Goal: Information Seeking & Learning: Learn about a topic

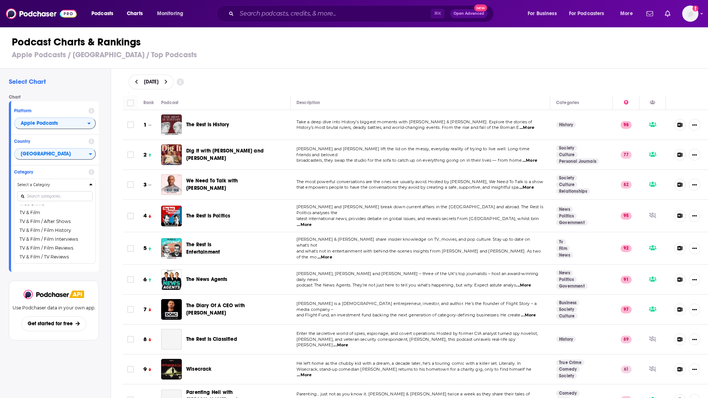
scroll to position [939, 0]
click at [265, 15] on input "Search podcasts, credits, & more..." at bounding box center [334, 14] width 194 height 12
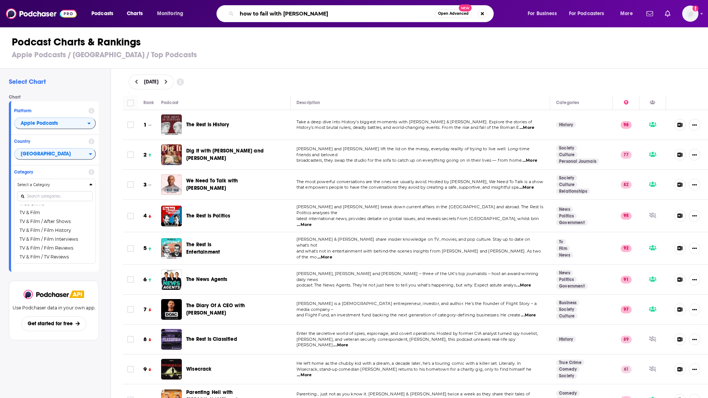
type input "how to fail with [PERSON_NAME]"
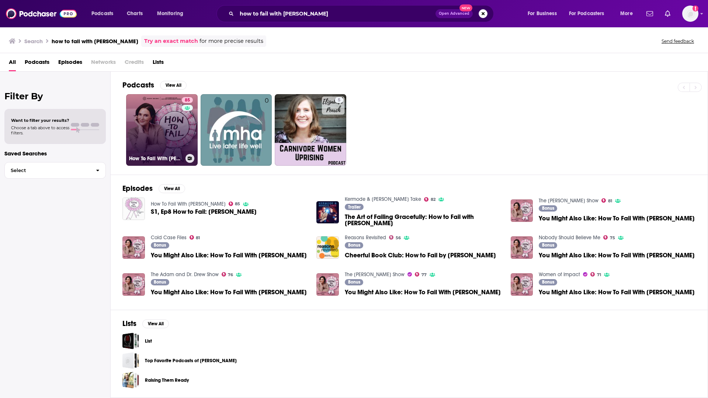
click at [162, 142] on link "85 How To Fail With [PERSON_NAME]" at bounding box center [162, 130] width 72 height 72
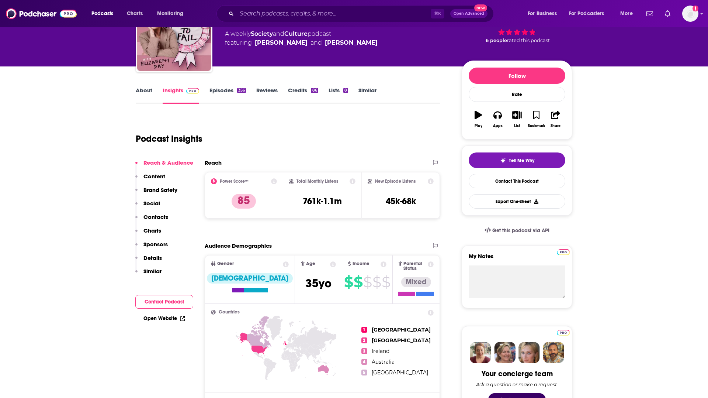
scroll to position [54, 0]
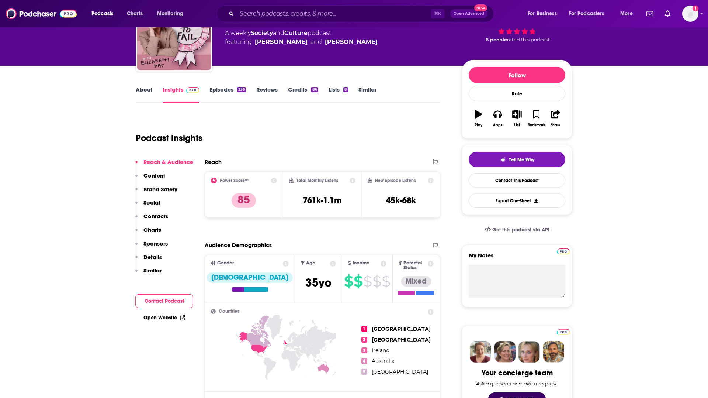
click at [150, 273] on p "Similar" at bounding box center [152, 270] width 18 height 7
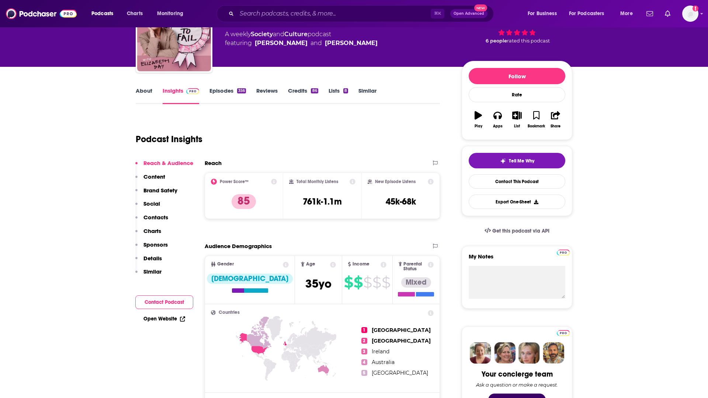
scroll to position [0, 0]
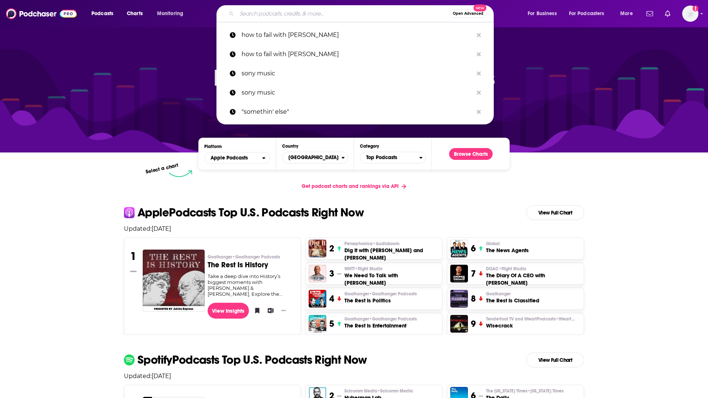
click at [263, 17] on input "Search podcasts, credits, & more..." at bounding box center [343, 14] width 213 height 12
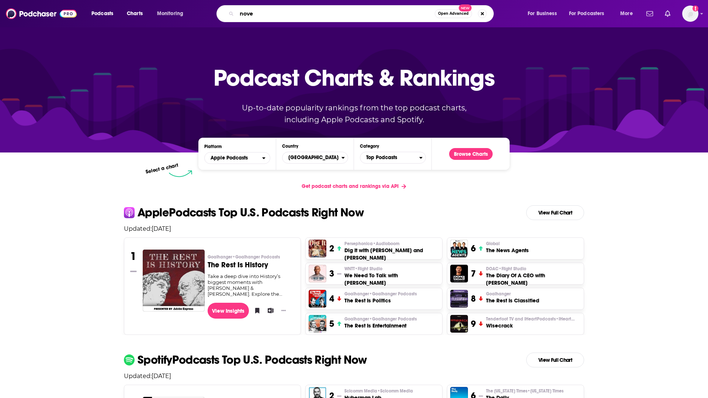
type input "novel"
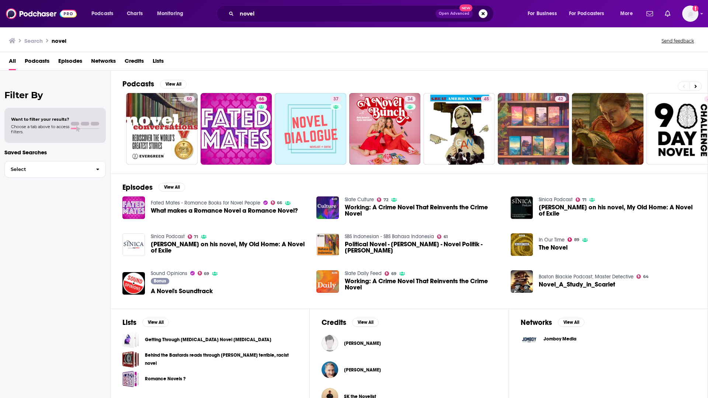
click at [103, 61] on span "Networks" at bounding box center [103, 62] width 25 height 15
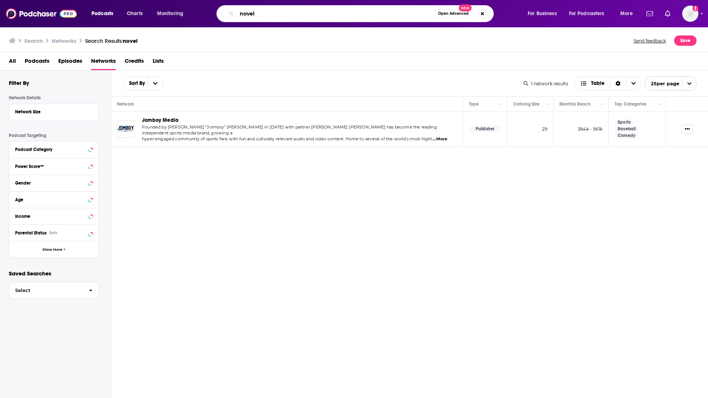
click at [266, 14] on input "novel" at bounding box center [336, 14] width 198 height 12
click at [266, 13] on input "novel" at bounding box center [336, 14] width 198 height 12
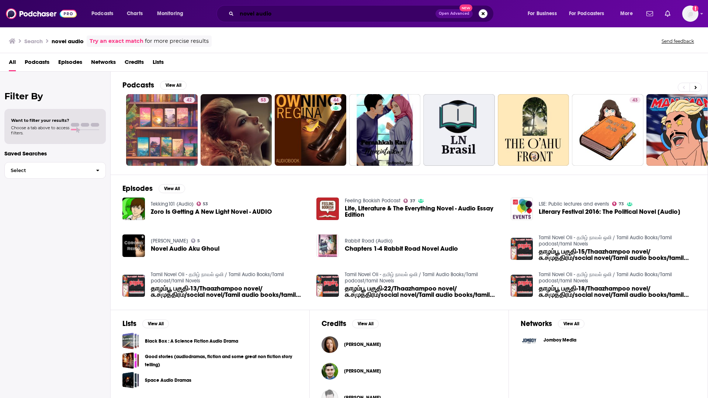
click at [254, 14] on input "novel audio" at bounding box center [336, 14] width 199 height 12
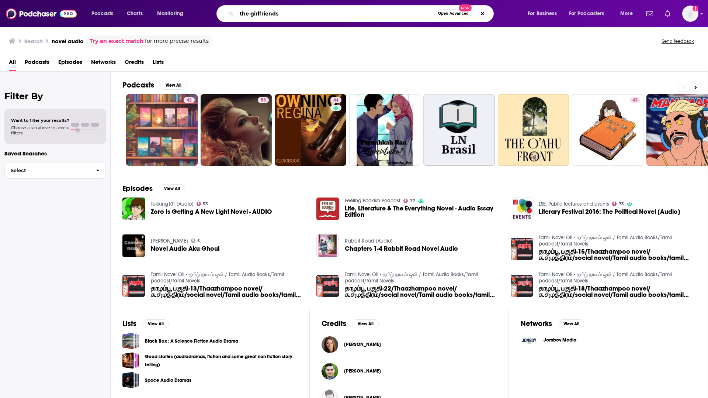
type input "the girlfriends"
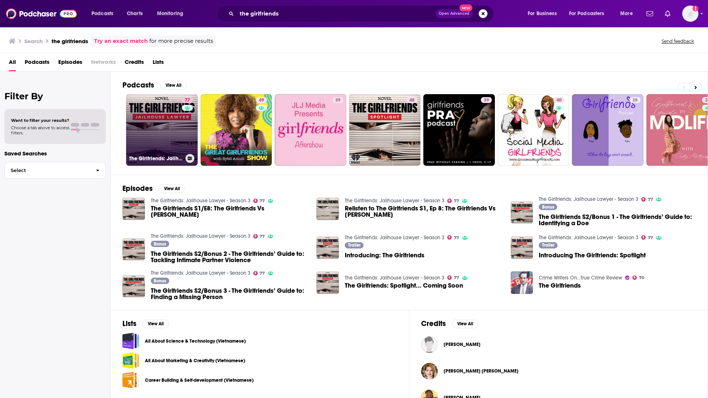
click at [160, 132] on link "77 The Girlfriends: Jailhouse Lawyer - Season 3" at bounding box center [162, 130] width 72 height 72
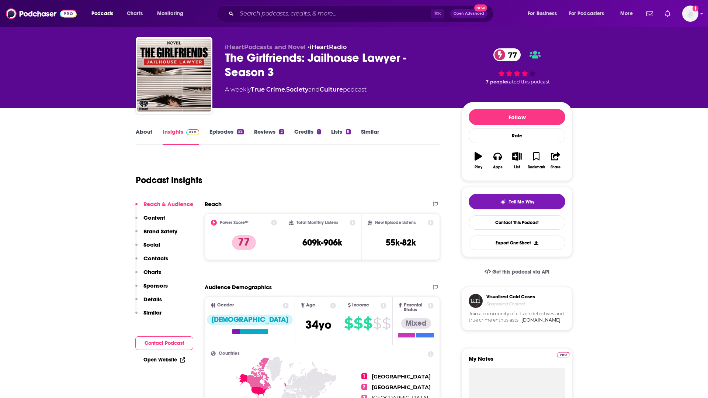
scroll to position [14, 0]
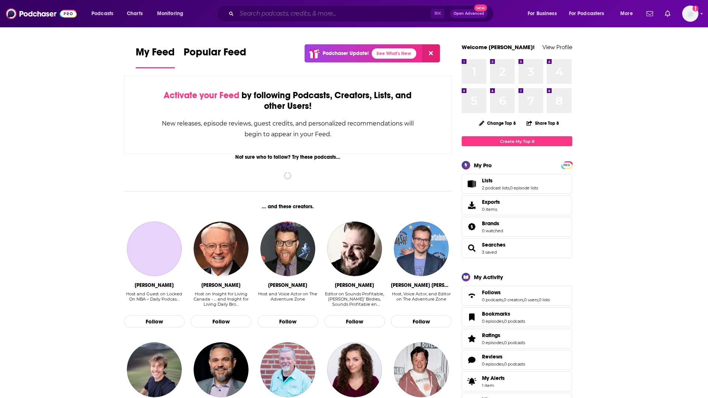
click at [255, 8] on input "Search podcasts, credits, & more..." at bounding box center [334, 14] width 194 height 12
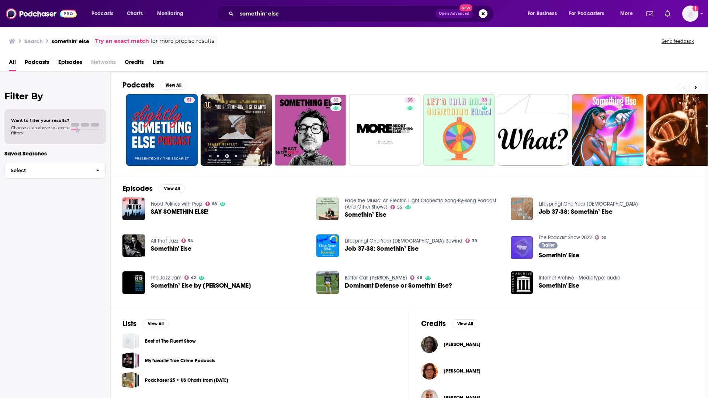
click at [130, 41] on link "Try an exact match" at bounding box center [122, 41] width 54 height 8
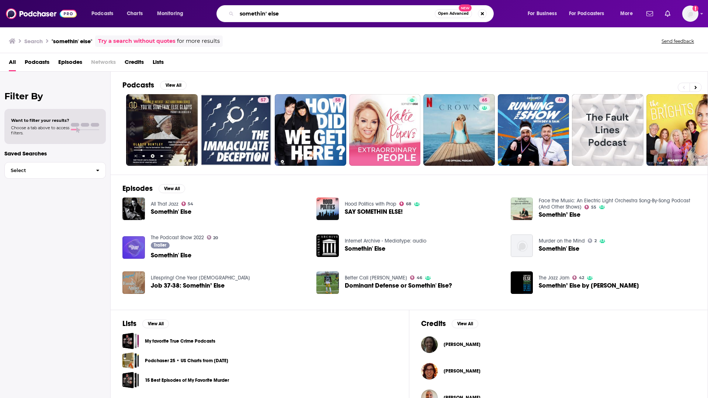
click at [258, 13] on input "somethin' else" at bounding box center [336, 14] width 198 height 12
type input "sony music"
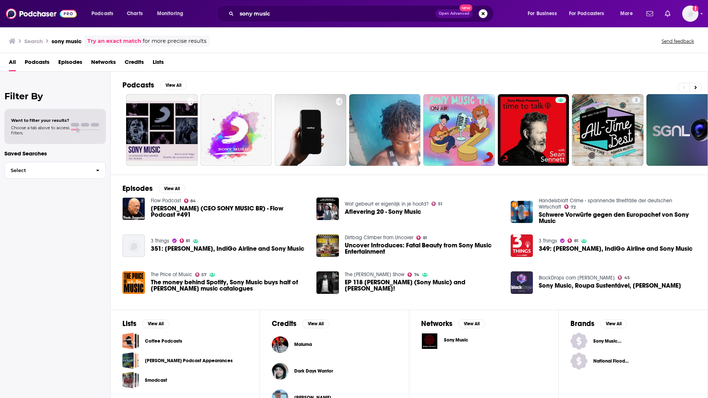
click at [461, 14] on span "Open Advanced" at bounding box center [454, 14] width 31 height 4
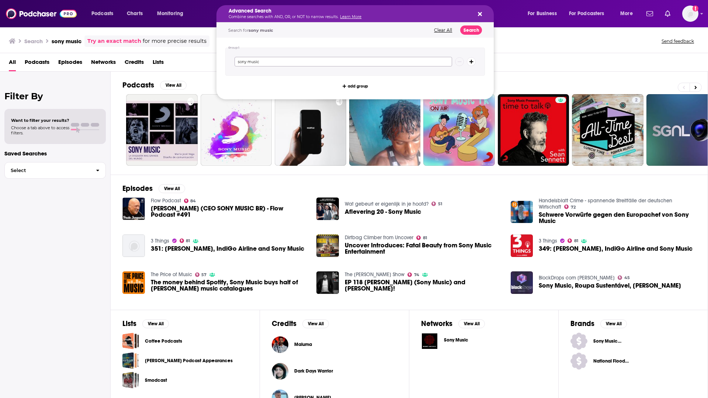
click at [303, 65] on input "sony music" at bounding box center [344, 62] width 218 height 10
click at [441, 32] on button "Clear All" at bounding box center [443, 30] width 22 height 5
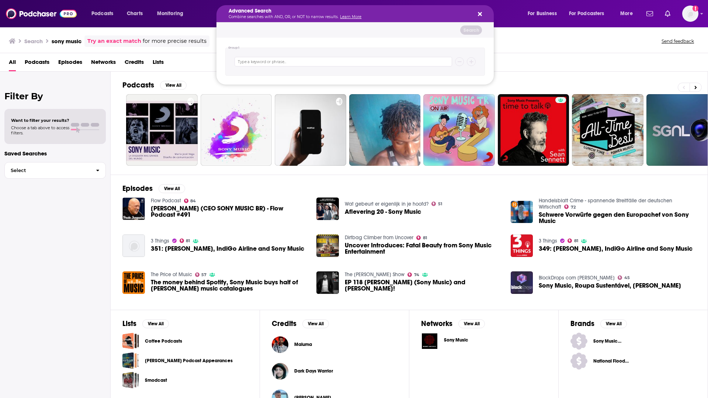
click at [441, 30] on div "Search" at bounding box center [354, 29] width 277 height 15
click at [482, 14] on div "Advanced Search Combine searches with AND, OR, or NOT to narrow results. Learn …" at bounding box center [354, 13] width 277 height 17
click at [480, 15] on icon "Search podcasts, credits, & more..." at bounding box center [480, 14] width 4 height 6
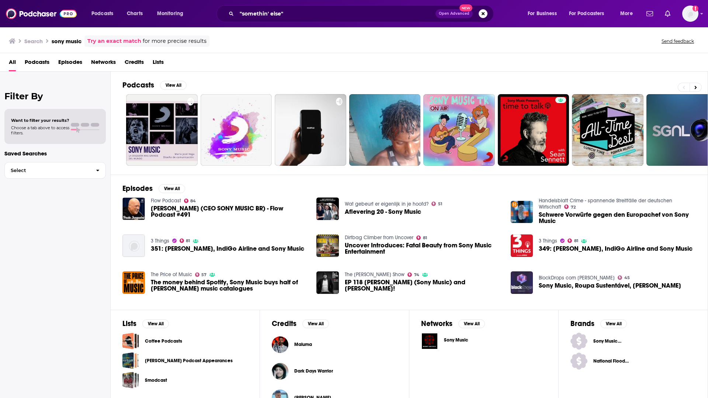
click at [98, 65] on span "Networks" at bounding box center [103, 63] width 25 height 15
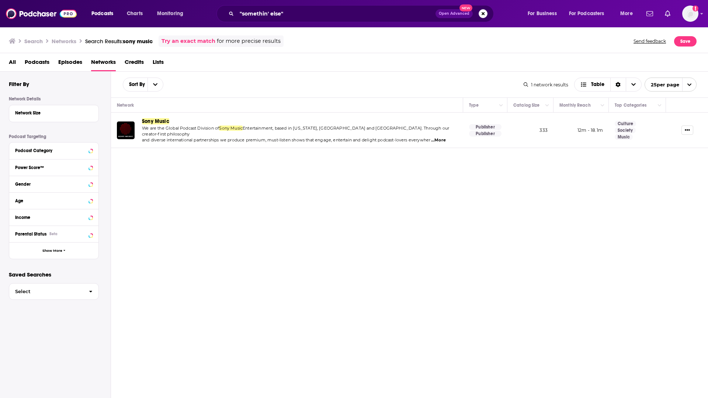
click at [159, 118] on span "Sony Music" at bounding box center [155, 121] width 27 height 6
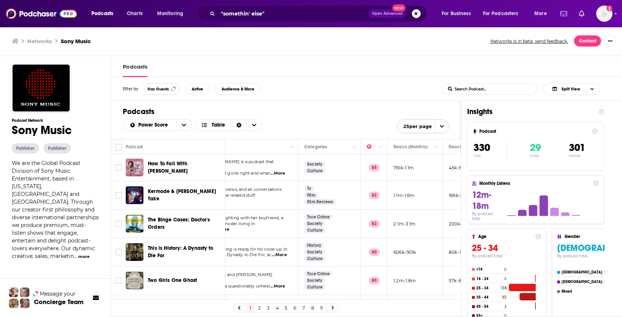
click at [157, 88] on span "Has Guests" at bounding box center [158, 89] width 21 height 4
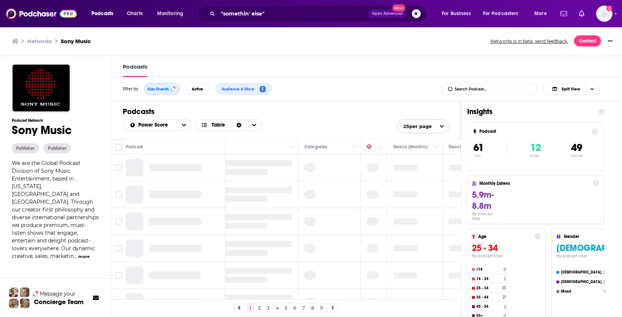
click at [157, 88] on span "Has Guests" at bounding box center [158, 89] width 21 height 4
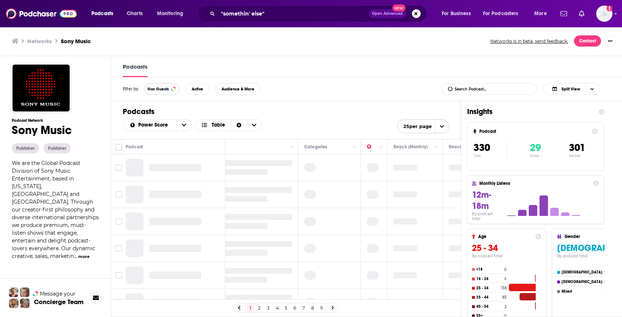
click at [173, 91] on button "Has Guests" at bounding box center [161, 89] width 35 height 12
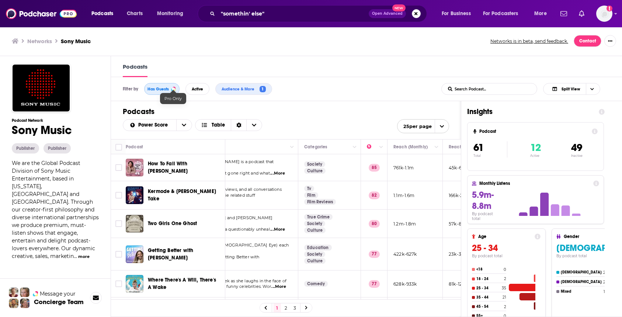
click at [174, 88] on div at bounding box center [173, 88] width 3 height 3
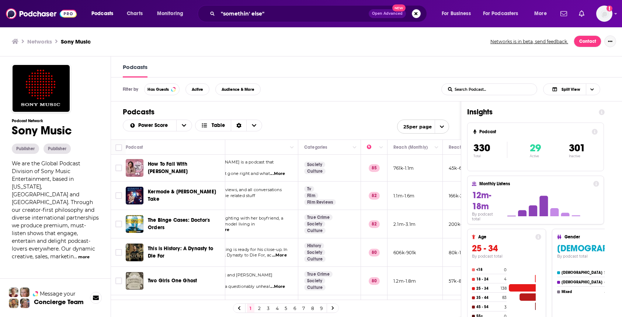
click at [610, 41] on icon "Show More Button" at bounding box center [610, 41] width 4 height 1
click at [379, 62] on div "Podcasts" at bounding box center [366, 66] width 511 height 21
click at [599, 91] on button "Split View" at bounding box center [571, 89] width 57 height 12
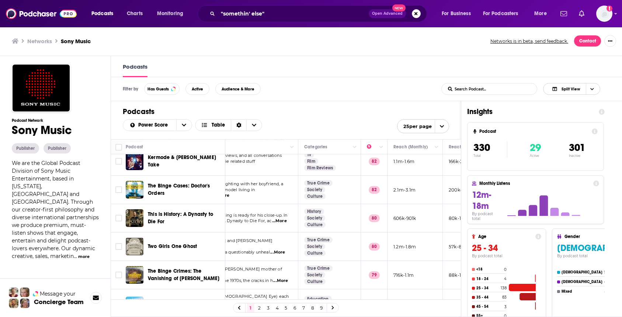
scroll to position [0, 63]
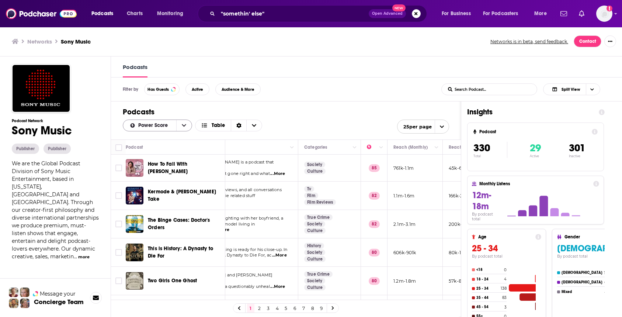
click at [187, 125] on button "open menu" at bounding box center [183, 125] width 15 height 11
click at [187, 126] on button "close menu" at bounding box center [183, 125] width 15 height 11
click at [187, 126] on button "open menu" at bounding box center [183, 125] width 15 height 11
click at [240, 126] on icon "Sort Direction" at bounding box center [238, 125] width 5 height 5
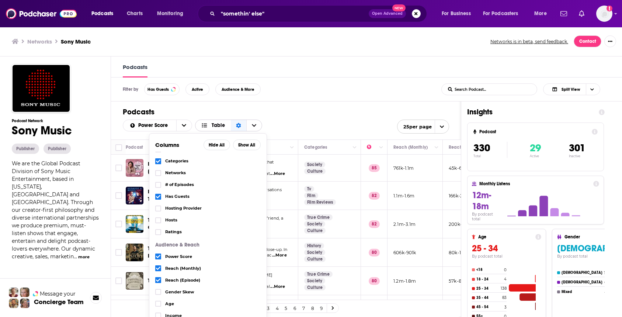
scroll to position [0, 0]
click at [254, 126] on icon "Choose View" at bounding box center [254, 124] width 4 height 5
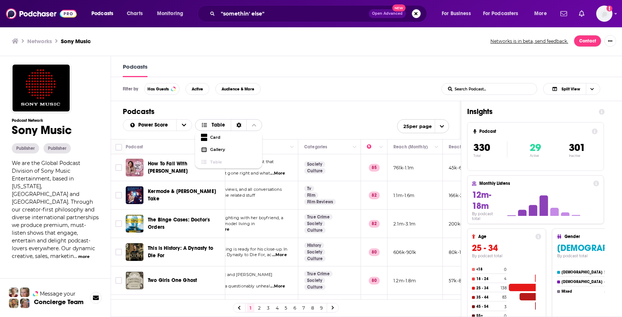
click at [254, 127] on icon "Choose View" at bounding box center [254, 124] width 4 height 5
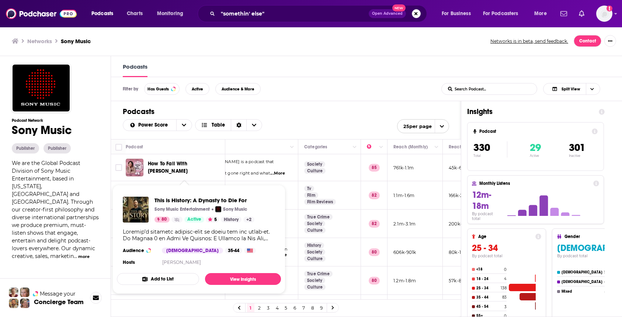
click at [309, 55] on div "Networks Sony Music Networks is in beta, send feedback. Contact" at bounding box center [311, 41] width 622 height 30
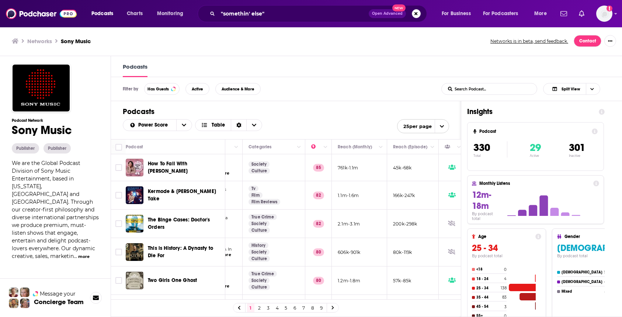
scroll to position [0, 0]
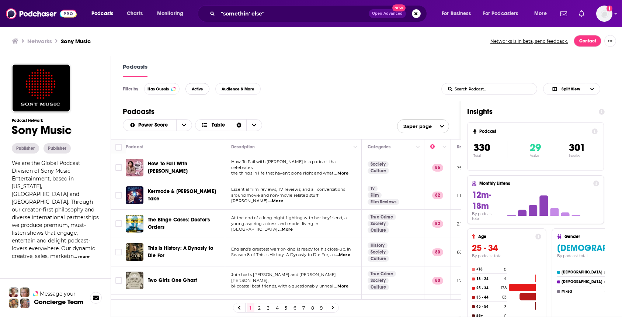
click at [197, 89] on span "Active" at bounding box center [197, 89] width 11 height 4
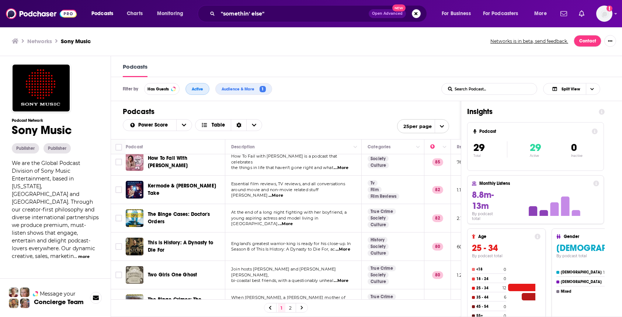
scroll to position [7, 0]
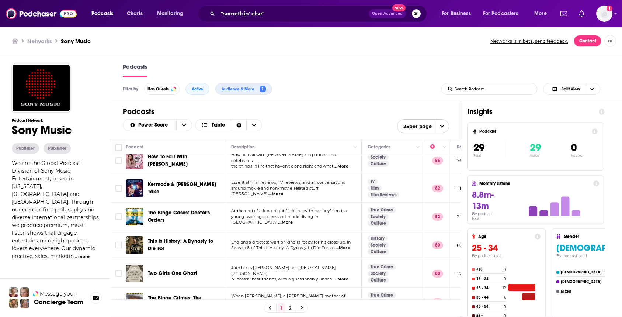
click at [177, 212] on span "The Binge Cases: Doctor's Orders" at bounding box center [179, 216] width 62 height 14
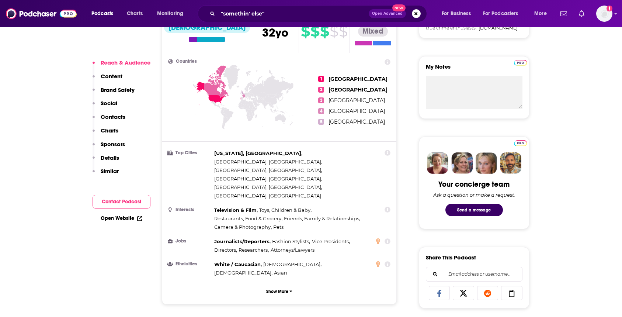
scroll to position [303, 0]
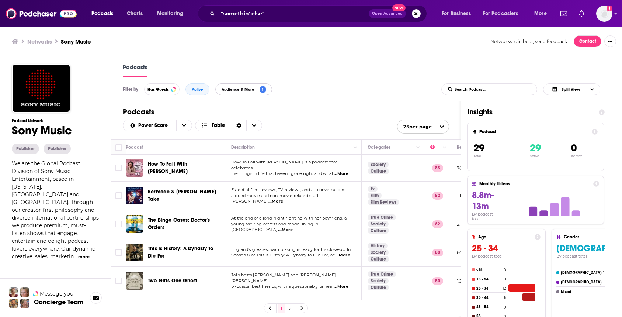
click at [249, 93] on span "Audience & More 1" at bounding box center [244, 89] width 56 height 6
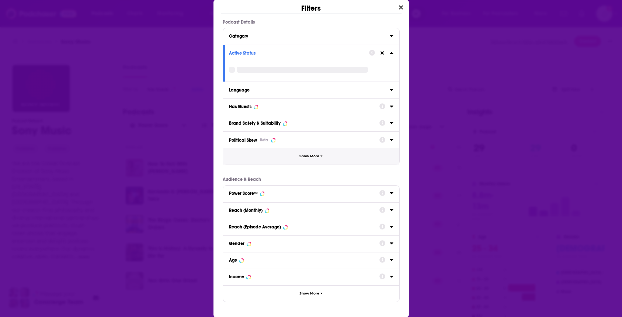
click at [307, 155] on span "Show More" at bounding box center [309, 156] width 20 height 4
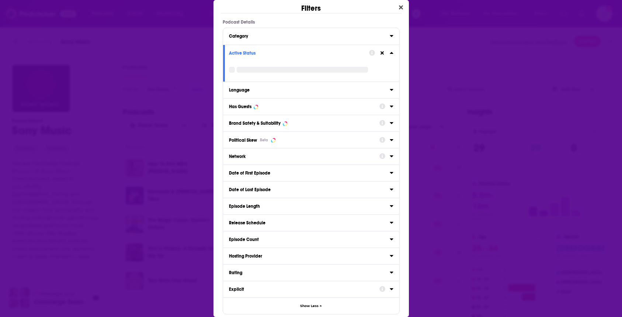
click at [302, 34] on div "Category" at bounding box center [307, 36] width 156 height 5
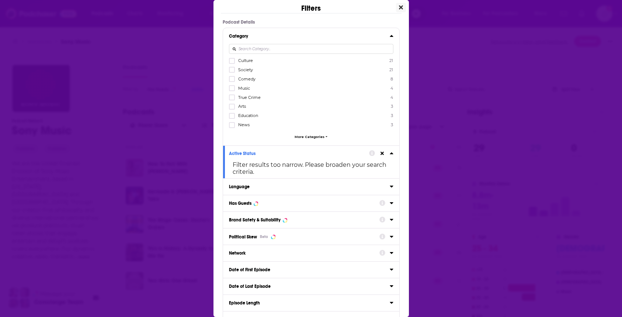
click at [400, 7] on icon "Close" at bounding box center [401, 8] width 4 height 4
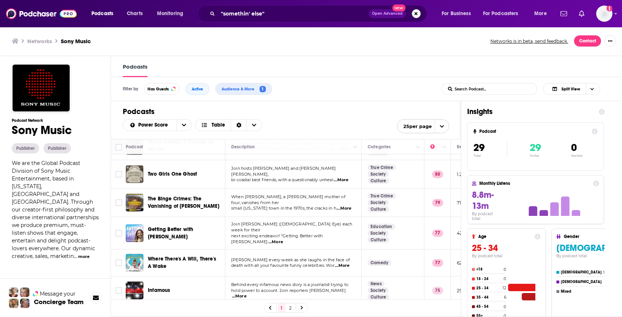
scroll to position [105, 0]
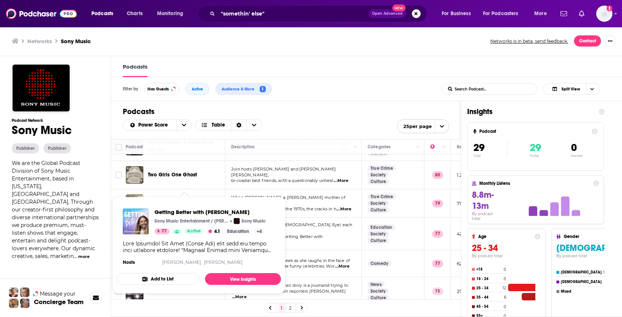
click at [195, 237] on div "Getting Better with Jonathan Van Ness Sony Music Entertainment / Jonathan Van N…" at bounding box center [199, 237] width 164 height 70
